Goal: Check status: Check status

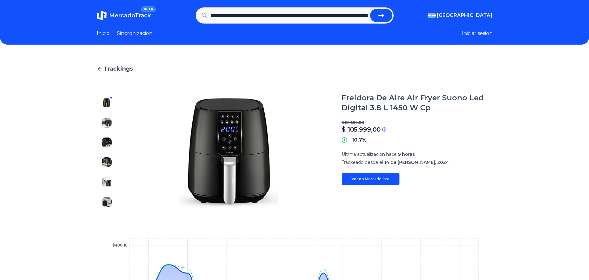
scroll to position [0, 1051]
click at [389, 21] on button "submit" at bounding box center [381, 16] width 22 height 14
type input "**********"
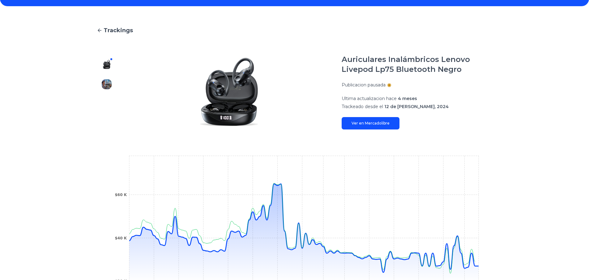
scroll to position [131, 0]
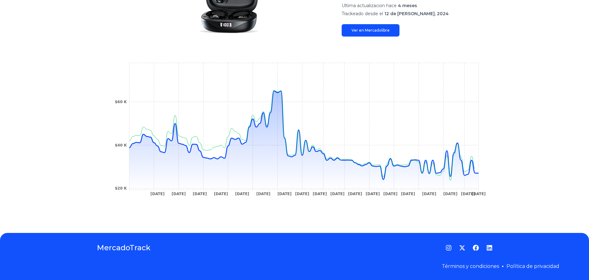
click at [516, 193] on div "Trackings Auriculares Inalámbricos Lenovo Livepod Lp75 Bluetooth Negro Publicac…" at bounding box center [294, 72] width 589 height 299
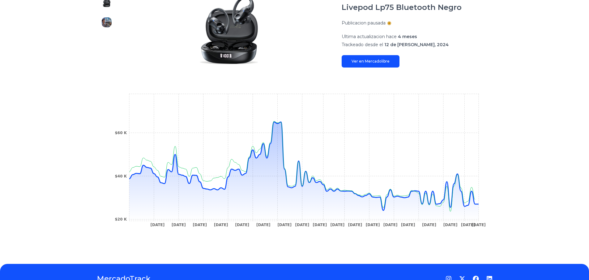
scroll to position [38, 0]
